Goal: Task Accomplishment & Management: Complete application form

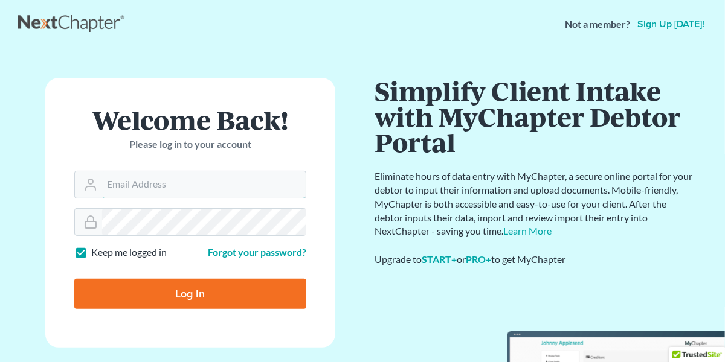
type input "[EMAIL_ADDRESS][DOMAIN_NAME]"
click at [253, 291] on input "Log In" at bounding box center [190, 294] width 232 height 30
type input "Thinking..."
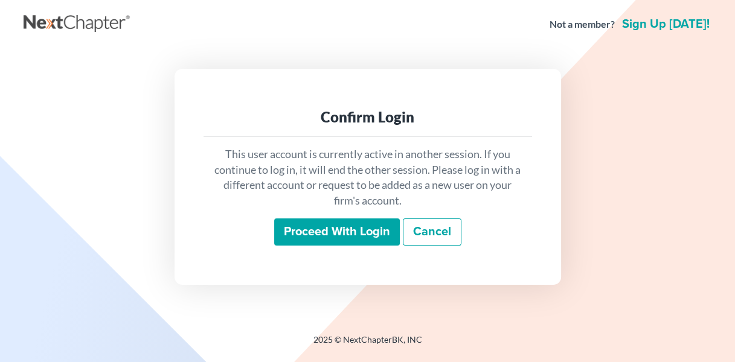
click at [330, 224] on input "Proceed with login" at bounding box center [337, 233] width 126 height 28
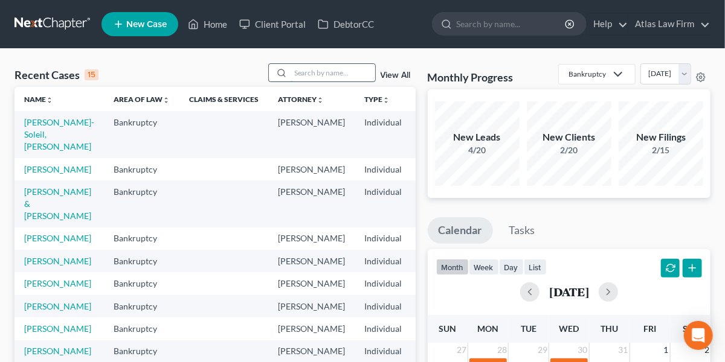
click at [320, 76] on input "search" at bounding box center [333, 73] width 85 height 18
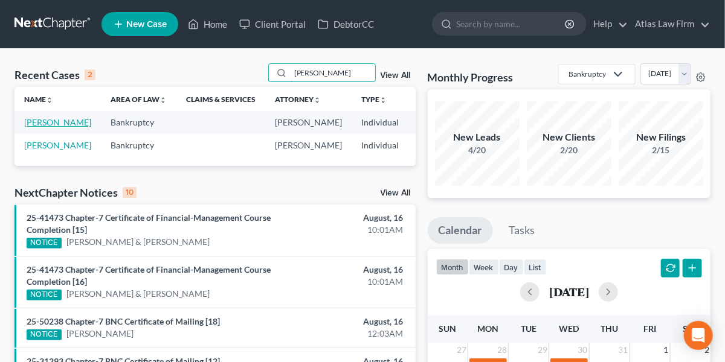
type input "bookey"
click at [36, 124] on link "Bookey, Megan" at bounding box center [57, 122] width 67 height 10
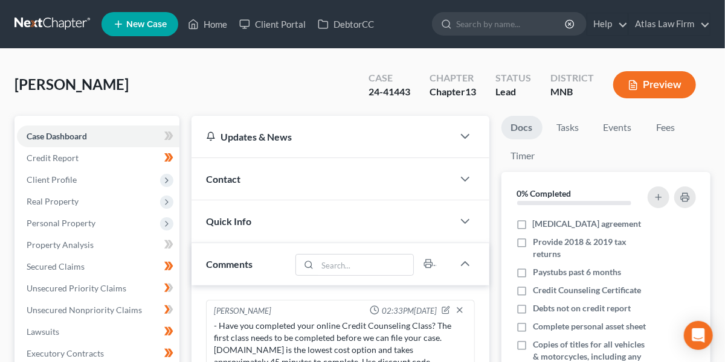
scroll to position [1037, 0]
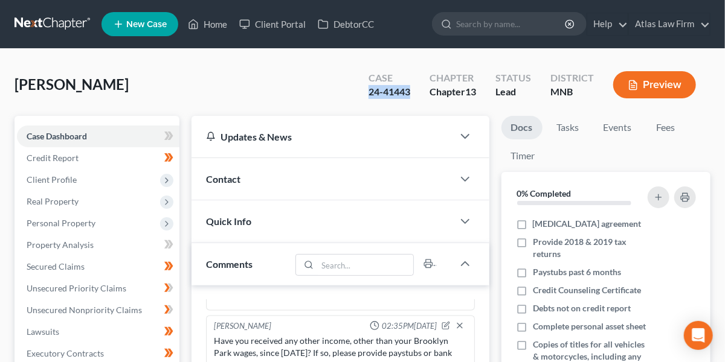
drag, startPoint x: 408, startPoint y: 95, endPoint x: 368, endPoint y: 101, distance: 40.8
click at [368, 101] on div "Case 24-41443" at bounding box center [389, 86] width 61 height 36
copy div "24-41443"
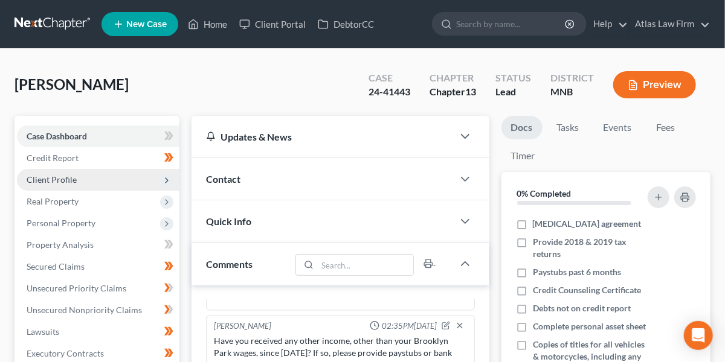
click at [104, 182] on span "Client Profile" at bounding box center [98, 180] width 162 height 22
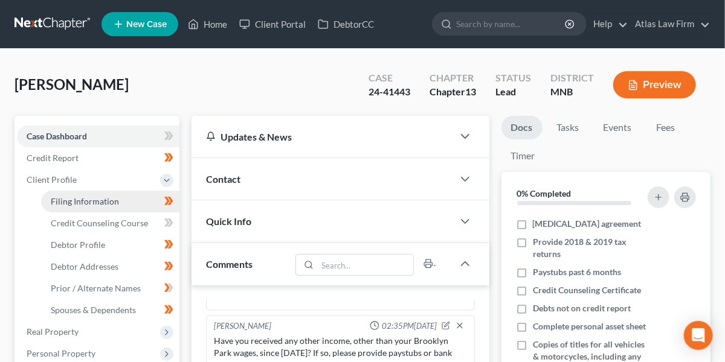
click at [112, 201] on span "Filing Information" at bounding box center [85, 201] width 68 height 10
select select "1"
select select "0"
select select "3"
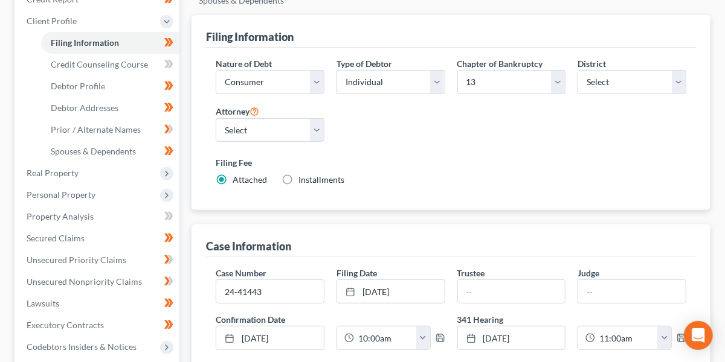
scroll to position [159, 0]
